Goal: Navigation & Orientation: Find specific page/section

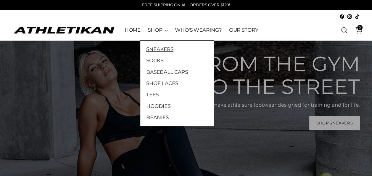
click at [155, 49] on link "SNEAKERS" at bounding box center [176, 49] width 61 height 8
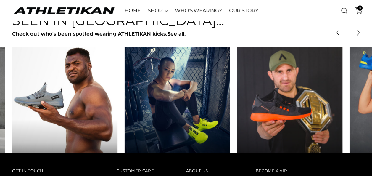
scroll to position [337, 0]
